Goal: Transaction & Acquisition: Purchase product/service

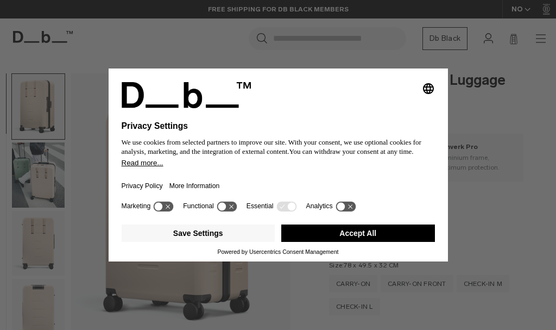
click at [388, 240] on button "Accept All" at bounding box center [358, 232] width 154 height 17
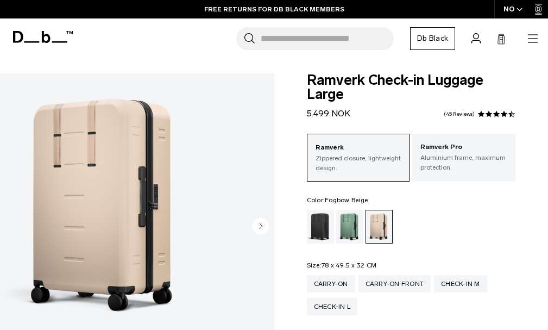
scroll to position [54, 0]
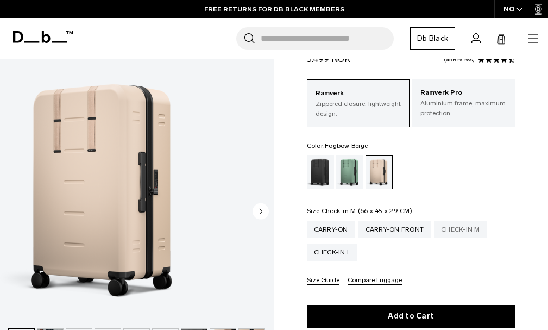
click at [475, 227] on div "Check-in M" at bounding box center [460, 228] width 53 height 17
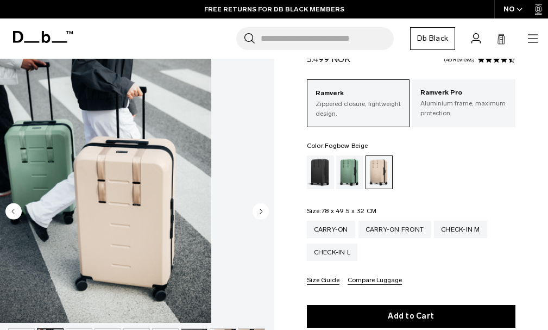
scroll to position [68, 0]
click at [268, 203] on circle "Next slide" at bounding box center [260, 211] width 16 height 16
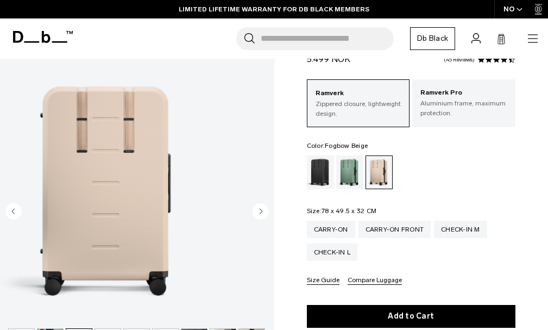
scroll to position [137, 0]
click at [268, 203] on circle "Next slide" at bounding box center [260, 211] width 16 height 16
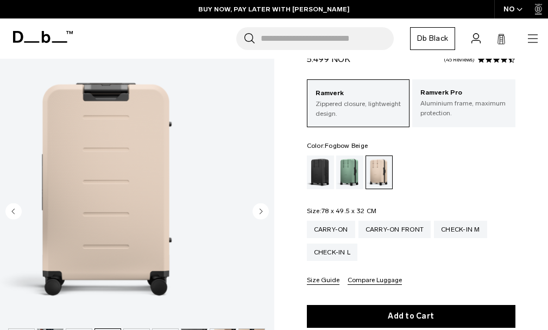
scroll to position [205, 0]
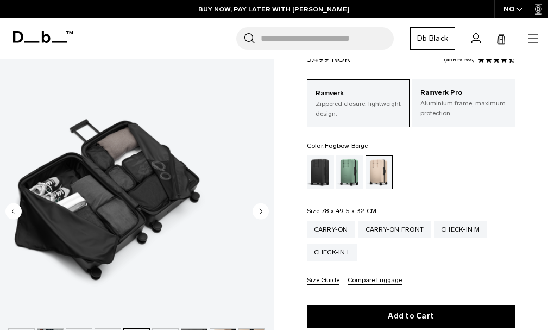
scroll to position [273, 0]
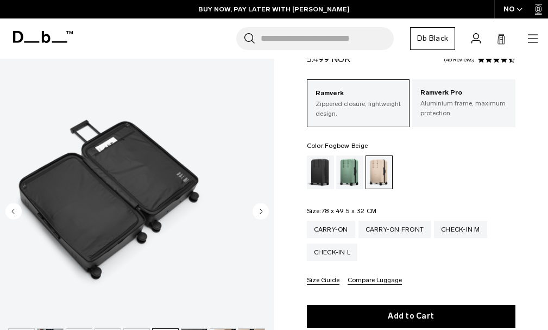
scroll to position [0, 0]
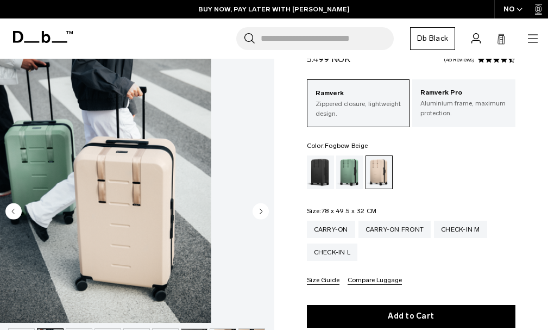
scroll to position [68, 0]
click at [262, 203] on circle "Next slide" at bounding box center [260, 211] width 16 height 16
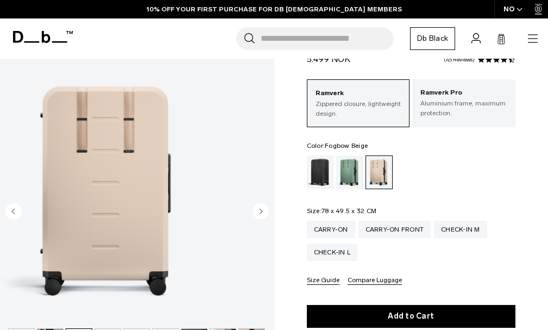
scroll to position [28, 0]
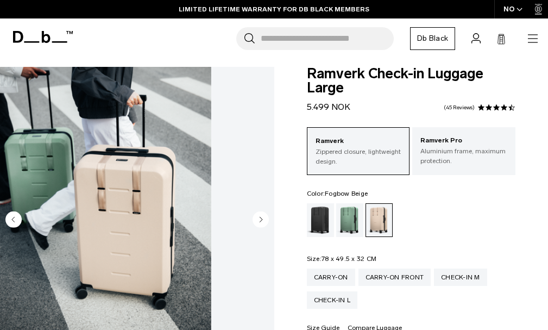
scroll to position [0, 0]
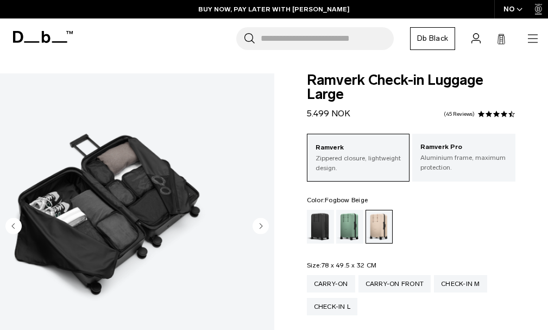
scroll to position [273, 0]
